Goal: Task Accomplishment & Management: Complete application form

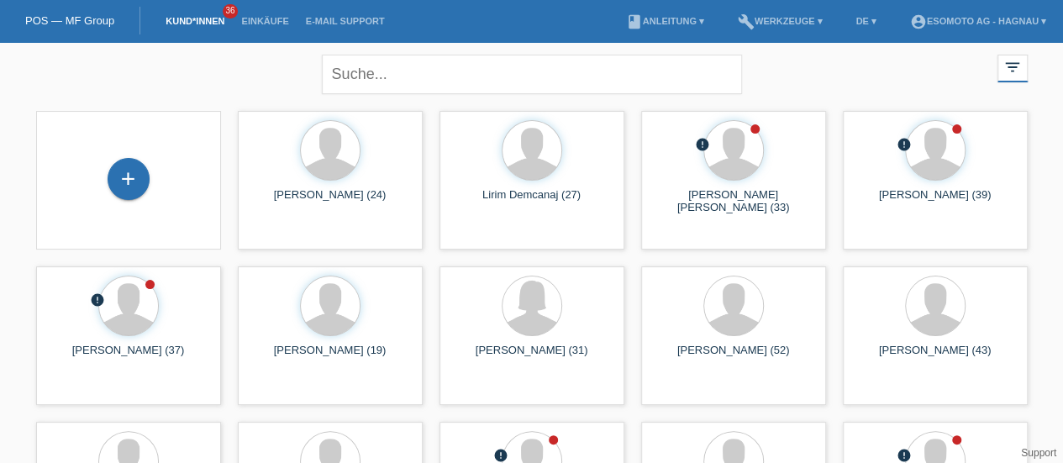
click at [132, 176] on div "+" at bounding box center [129, 179] width 42 height 42
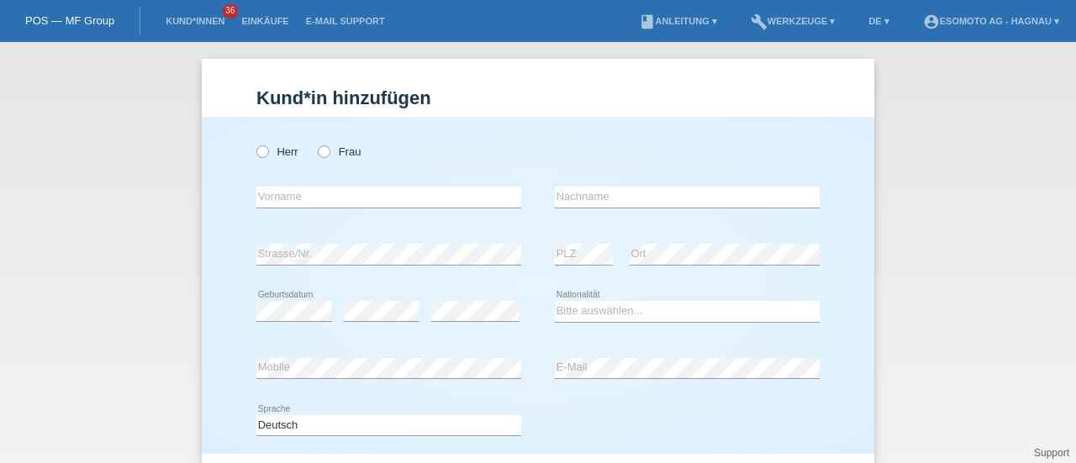
click at [315, 143] on icon at bounding box center [315, 143] width 0 height 0
click at [319, 149] on input "Frau" at bounding box center [323, 150] width 11 height 11
radio input "true"
click at [282, 198] on input "text" at bounding box center [388, 197] width 265 height 21
click at [282, 194] on input "text" at bounding box center [388, 197] width 265 height 21
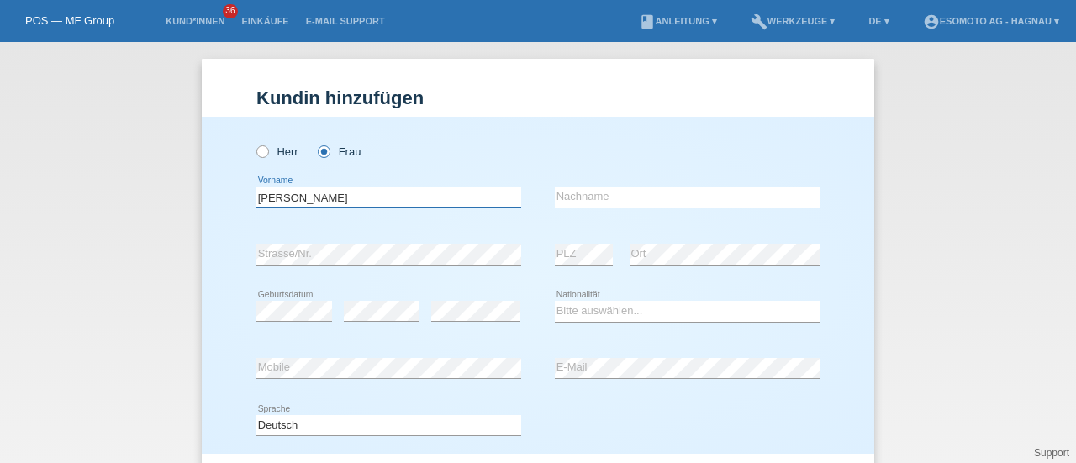
type input "[PERSON_NAME]"
type input "Timperley"
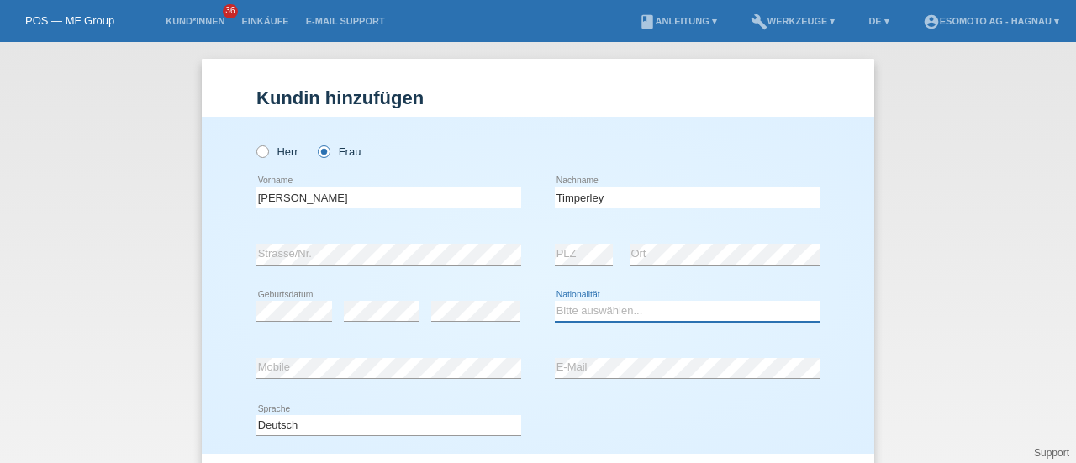
click at [563, 314] on select "Bitte auswählen... Schweiz Deutschland Liechtenstein Österreich ------------ Af…" at bounding box center [687, 311] width 265 height 20
select select "GB"
click at [555, 301] on select "Bitte auswählen... Schweiz Deutschland Liechtenstein Österreich ------------ Af…" at bounding box center [687, 311] width 265 height 20
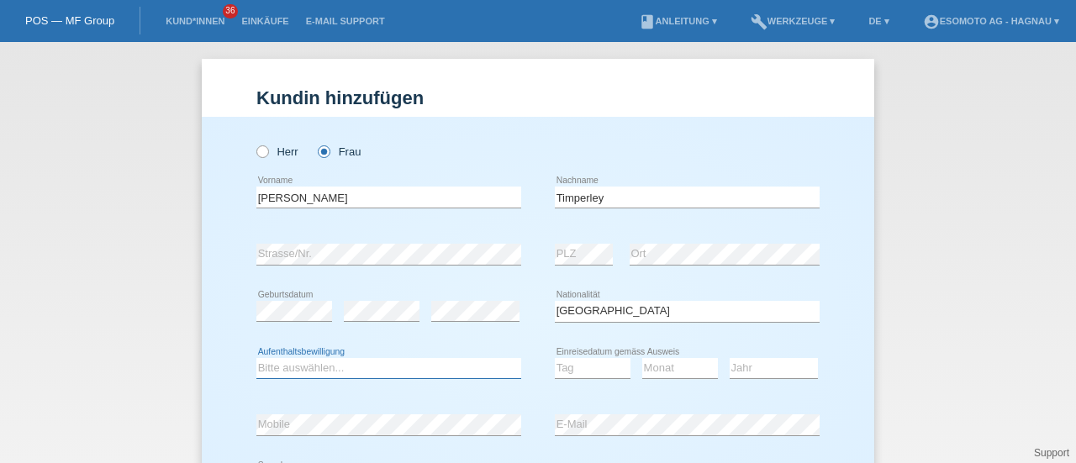
click at [376, 366] on select "Bitte auswählen... C B B - Flüchtlingsstatus Andere" at bounding box center [388, 368] width 265 height 20
select select "C"
click at [256, 358] on select "Bitte auswählen... C B B - Flüchtlingsstatus Andere" at bounding box center [388, 368] width 265 height 20
click at [577, 366] on select "Tag 01 02 03 04 05 06 07 08 09 10 11" at bounding box center [593, 368] width 76 height 20
click at [559, 387] on div "Tag 01 02 03 04 05 06 07 08 09 10 11 12 13 14 15 16" at bounding box center [593, 368] width 76 height 57
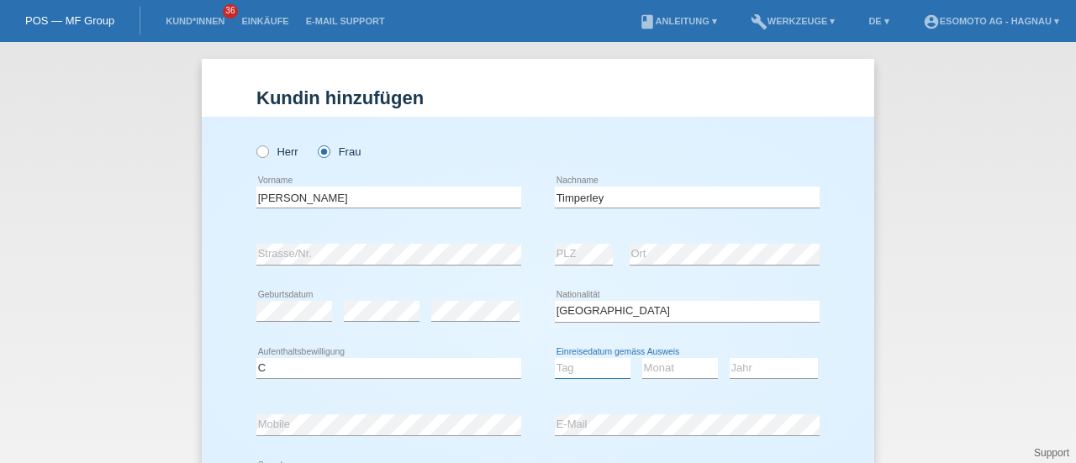
click at [572, 371] on select "Tag 01 02 03 04 05 06 07 08 09 10 11" at bounding box center [593, 368] width 76 height 20
select select "01"
click at [555, 358] on select "Tag 01 02 03 04 05 06 07 08 09 10 11" at bounding box center [593, 368] width 76 height 20
click at [656, 363] on select "Monat 01 02 03 04 05 06 07 08 09 10 11" at bounding box center [680, 368] width 76 height 20
select select "02"
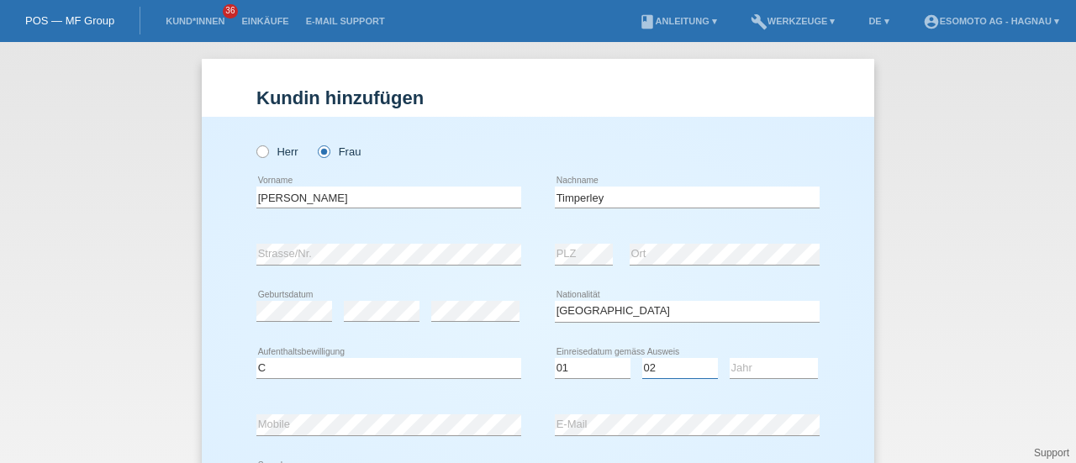
click at [642, 358] on select "Monat 01 02 03 04 05 06 07 08 09 10 11" at bounding box center [680, 368] width 76 height 20
click at [746, 362] on select "Jahr 2025 2024 2023 2022 2021 2020 2019 2018 2017 2016 2015 2014 2013 2012 2011…" at bounding box center [773, 368] width 88 height 20
select select "2006"
click at [729, 358] on select "Jahr 2025 2024 2023 2022 2021 2020 2019 2018 2017 2016 2015 2014 2013 2012 2011…" at bounding box center [773, 368] width 88 height 20
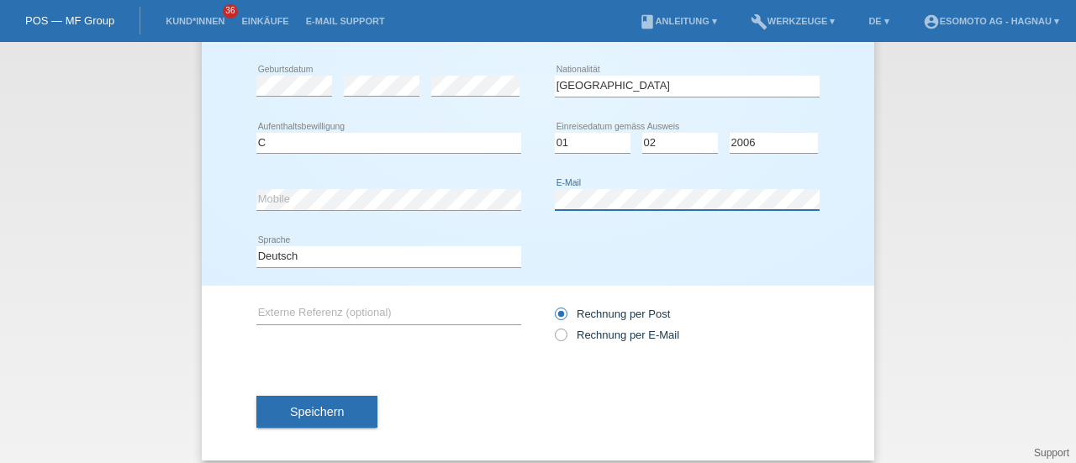
scroll to position [238, 0]
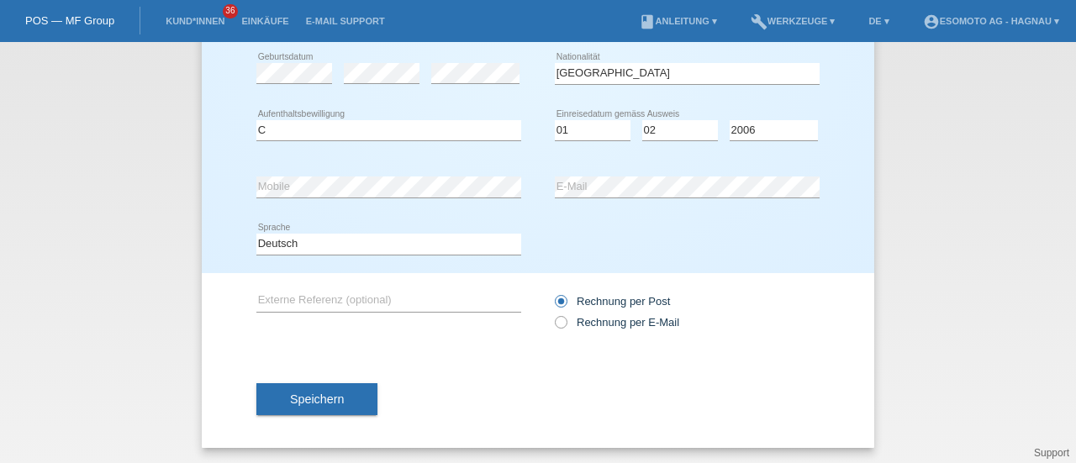
click at [303, 394] on span "Speichern" at bounding box center [317, 398] width 54 height 13
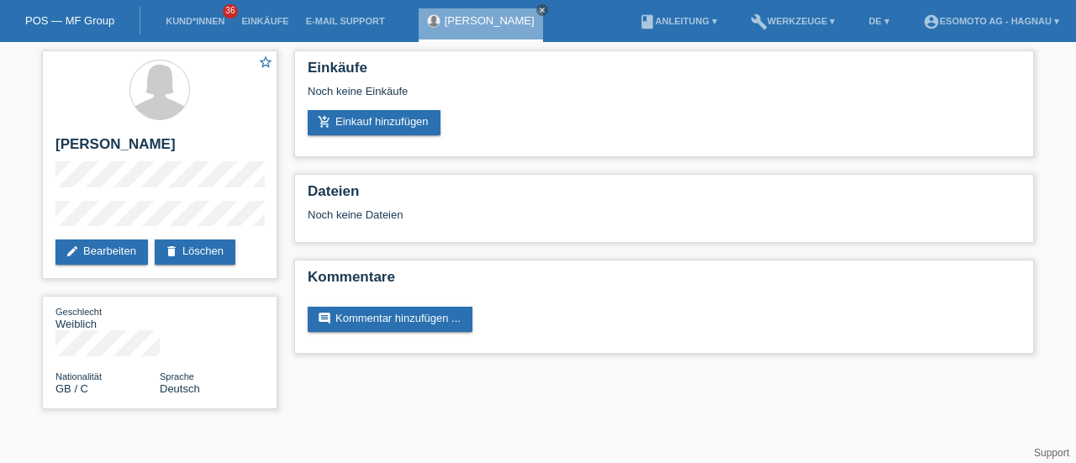
click at [378, 122] on link "add_shopping_cart Einkauf hinzufügen" at bounding box center [374, 122] width 133 height 25
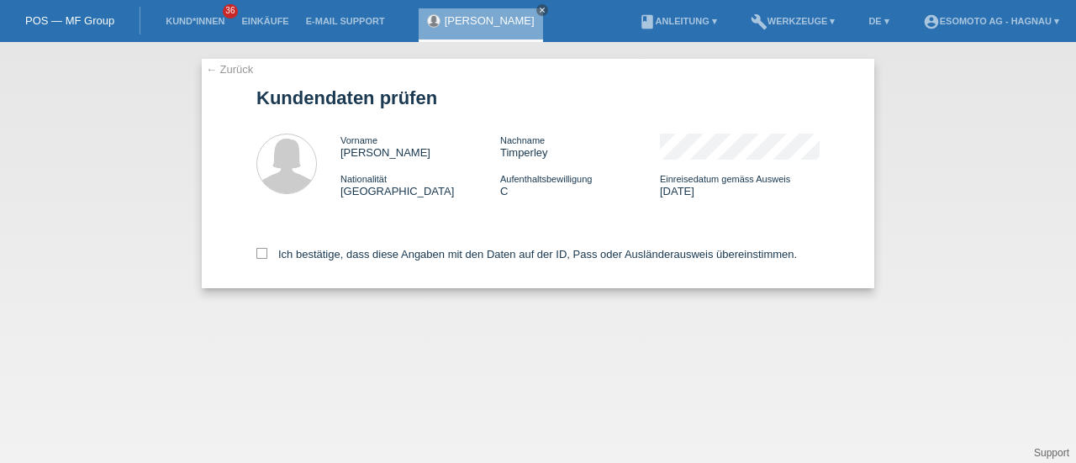
click at [260, 252] on icon at bounding box center [261, 253] width 11 height 11
click at [260, 252] on input "Ich bestätige, dass diese Angaben mit den Daten auf der ID, Pass oder Ausländer…" at bounding box center [261, 253] width 11 height 11
checkbox input "true"
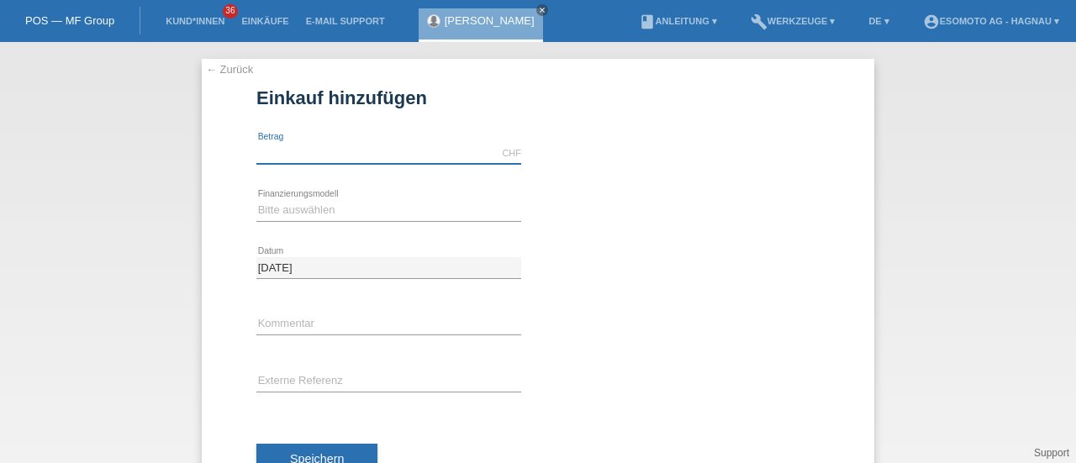
click at [437, 145] on input "text" at bounding box center [388, 153] width 265 height 21
type input "2"
type input "3090.00"
click at [311, 207] on select "Bitte auswählen Fixe Raten Kauf auf Rechnung mit Teilzahlungsoption" at bounding box center [388, 210] width 265 height 20
select select "69"
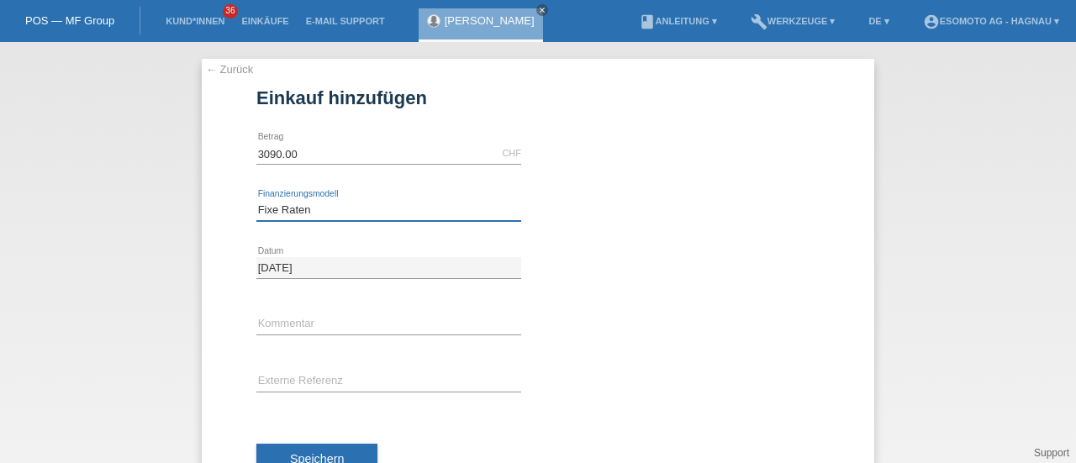
click at [256, 200] on select "Bitte auswählen Fixe Raten Kauf auf Rechnung mit Teilzahlungsoption" at bounding box center [388, 210] width 265 height 20
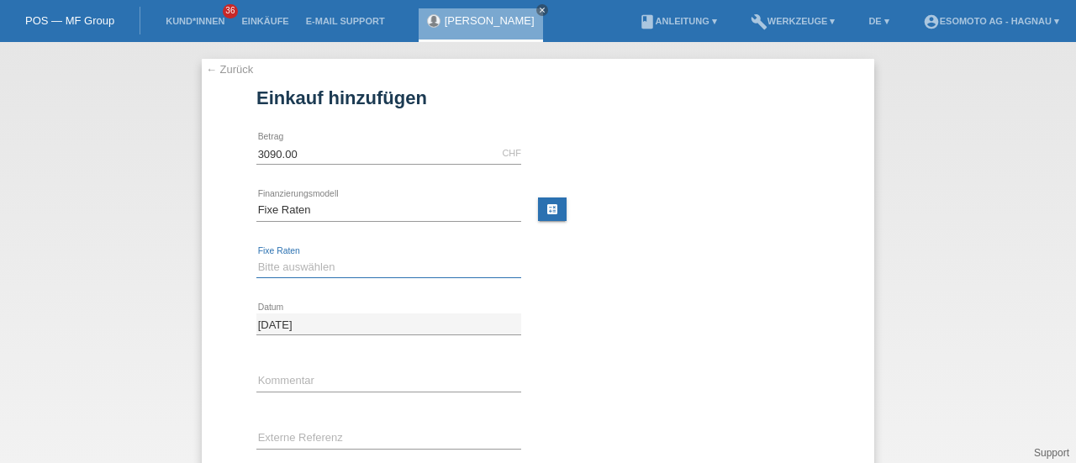
click at [274, 269] on select "Bitte auswählen 12 Raten 24 Raten 36 Raten 48 Raten" at bounding box center [388, 267] width 265 height 20
select select "138"
click at [256, 257] on select "Bitte auswählen 12 Raten 24 Raten 36 Raten 48 Raten" at bounding box center [388, 267] width 265 height 20
click at [615, 245] on div at bounding box center [687, 246] width 265 height 13
click at [559, 204] on link "calculate" at bounding box center [552, 209] width 29 height 24
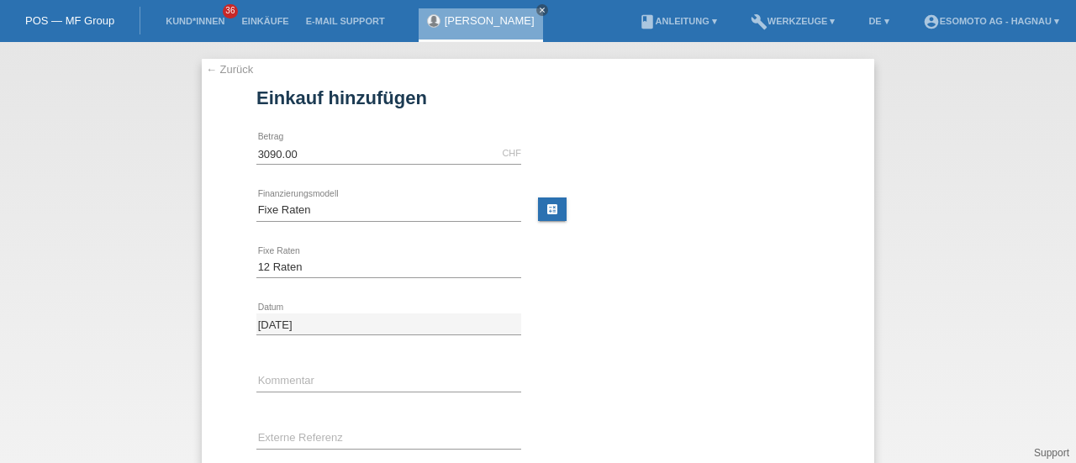
type input "3090.00"
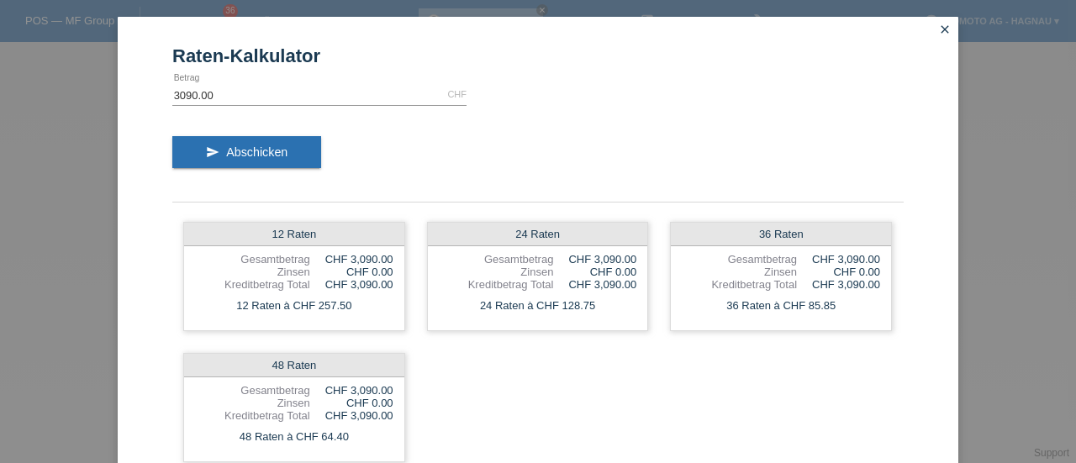
click at [324, 302] on div "12 Raten à CHF 257.50" at bounding box center [294, 306] width 220 height 22
click at [939, 28] on icon "close" at bounding box center [944, 29] width 13 height 13
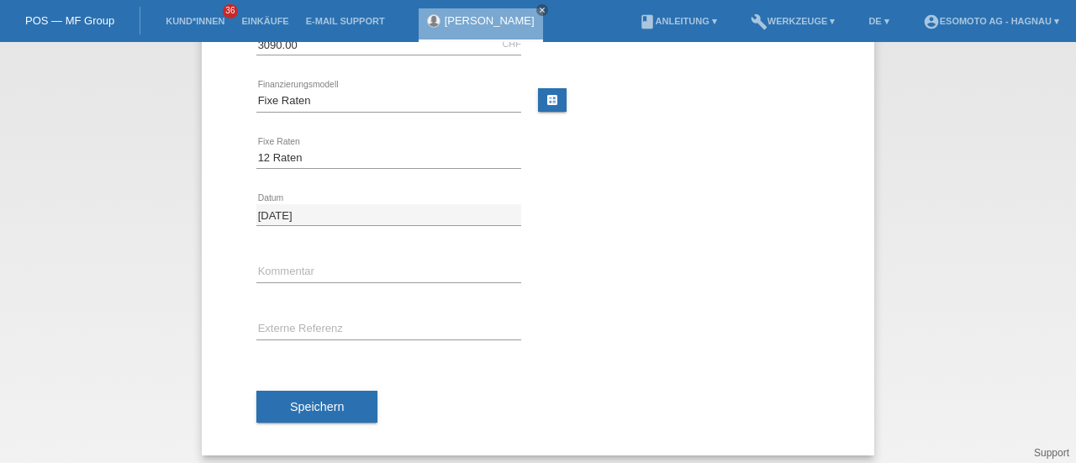
scroll to position [115, 0]
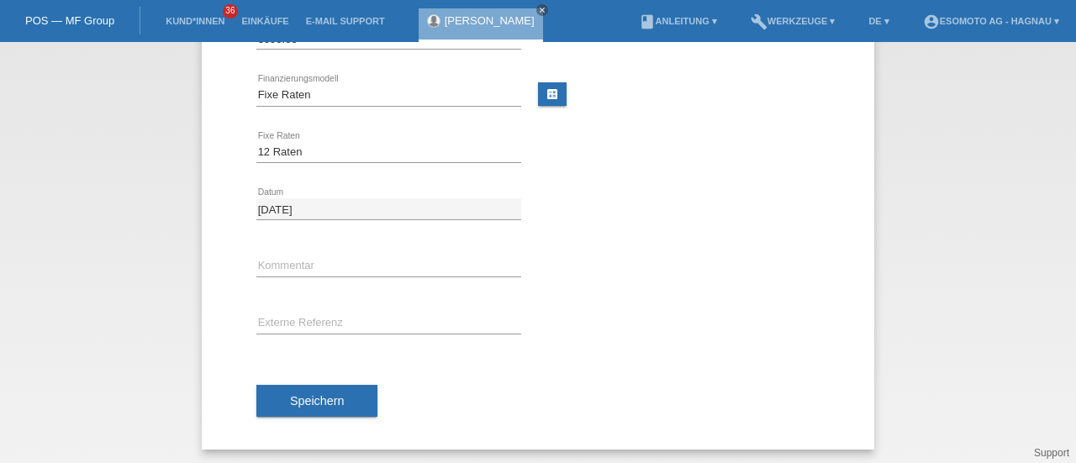
click at [318, 401] on span "Speichern" at bounding box center [317, 400] width 54 height 13
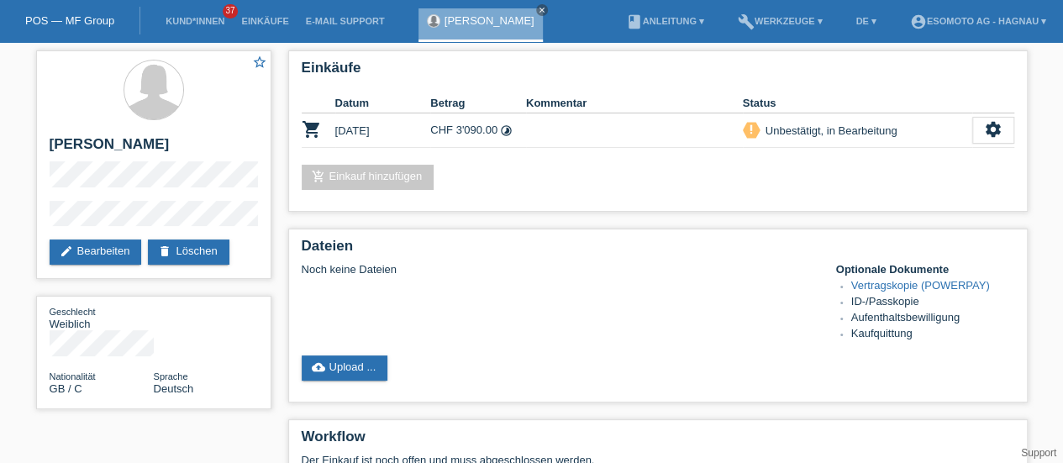
click at [34, 218] on div "star_border [PERSON_NAME] edit Bearbeiten delete Löschen Geschlecht Weiblich Na…" at bounding box center [154, 234] width 252 height 384
drag, startPoint x: 129, startPoint y: 145, endPoint x: 44, endPoint y: 131, distance: 86.1
click at [44, 131] on div "star_border [PERSON_NAME] edit Bearbeiten delete Löschen" at bounding box center [153, 164] width 235 height 229
copy h2 "[PERSON_NAME]"
click at [165, 140] on h2 "[PERSON_NAME]" at bounding box center [154, 148] width 208 height 25
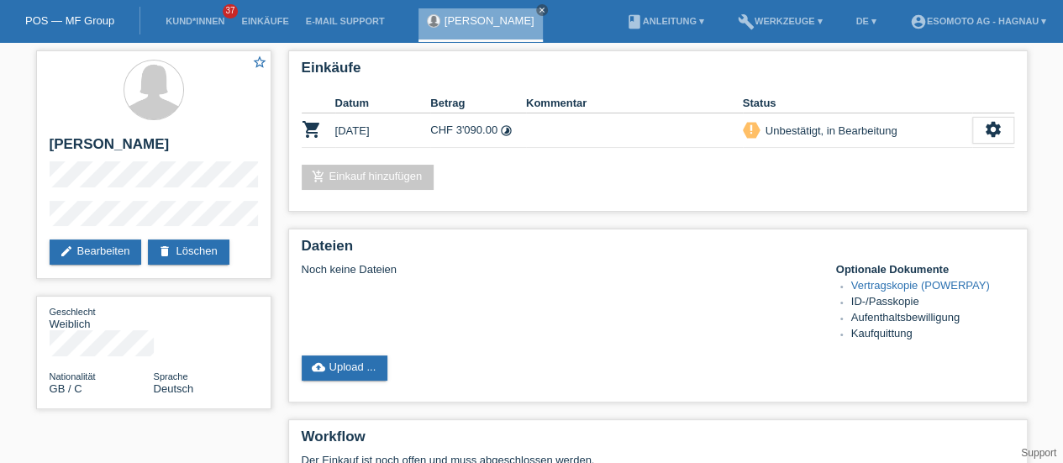
click at [165, 140] on h2 "[PERSON_NAME]" at bounding box center [154, 148] width 208 height 25
copy h2 "Timperley"
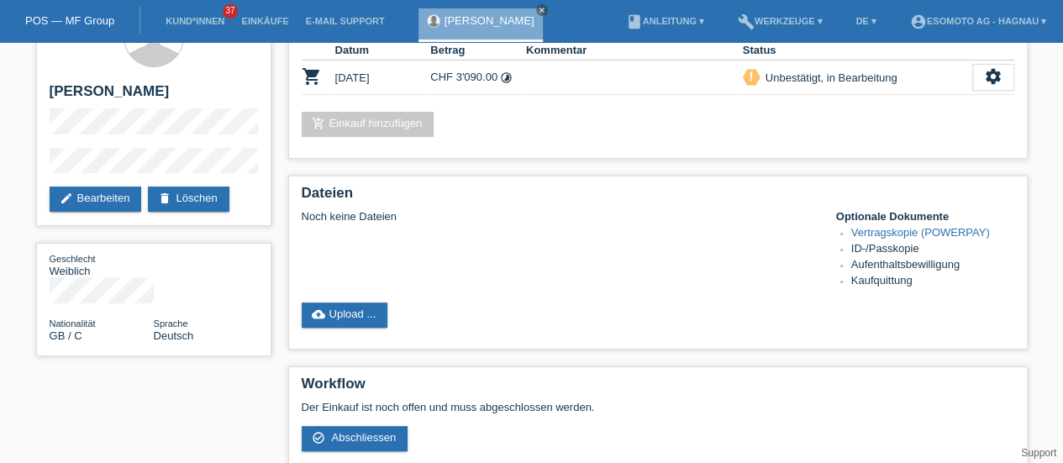
scroll to position [50, 0]
